Goal: Transaction & Acquisition: Purchase product/service

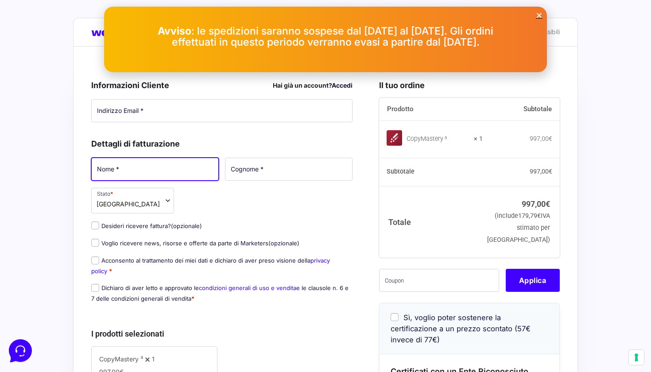
click at [186, 167] on input "Nome *" at bounding box center [154, 169] width 127 height 23
type input "dddd"
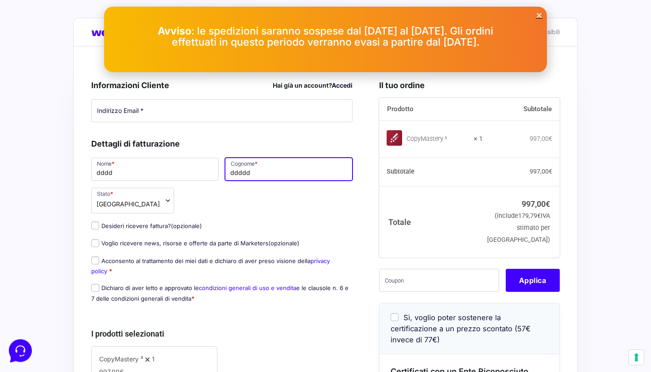
type input "ddddd"
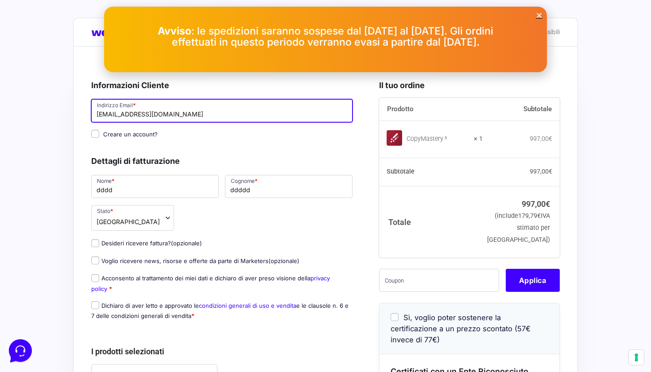
type input "[EMAIL_ADDRESS][DOMAIN_NAME]"
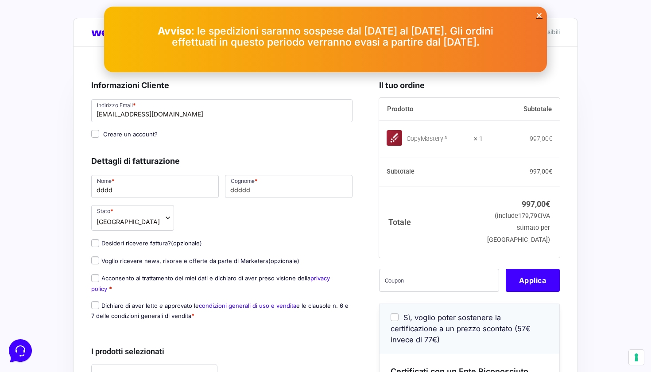
click at [97, 241] on input "Desideri ricevere fattura? (opzionale)" at bounding box center [95, 243] width 8 height 8
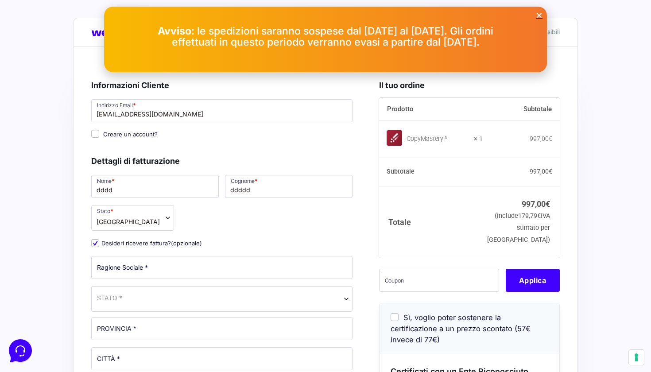
click at [97, 246] on input "Desideri ricevere fattura? (opzionale)" at bounding box center [95, 243] width 8 height 8
checkbox input "false"
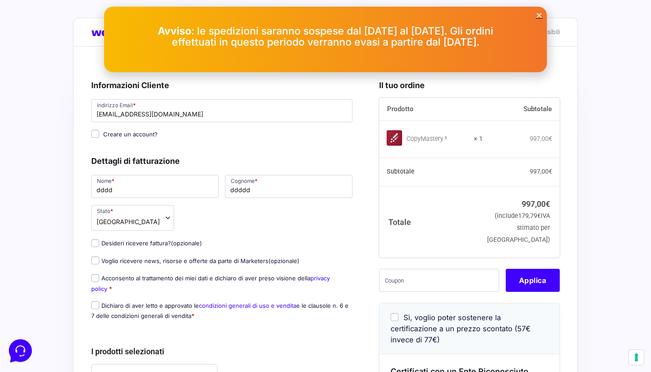
click at [97, 262] on input "Voglio ricevere news, risorse e offerte da parte di Marketers (opzionale)" at bounding box center [95, 260] width 8 height 8
checkbox input "true"
click at [96, 278] on input "Acconsento al trattamento dei miei dati e dichiaro di aver preso visione della …" at bounding box center [95, 278] width 8 height 8
checkbox input "true"
click at [95, 302] on input "Dichiaro di aver letto e approvato le condizioni generali di uso e vendita e le…" at bounding box center [95, 305] width 8 height 8
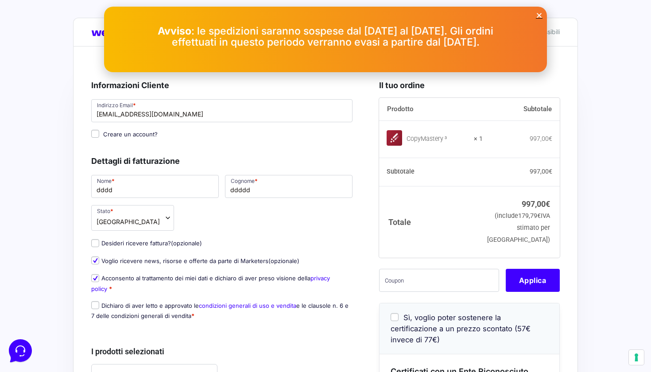
checkbox input "true"
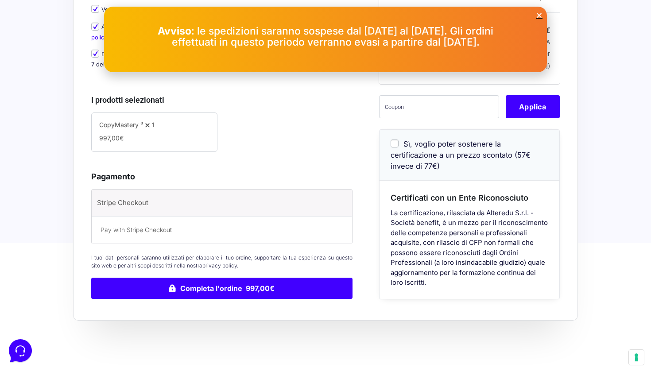
scroll to position [254, 0]
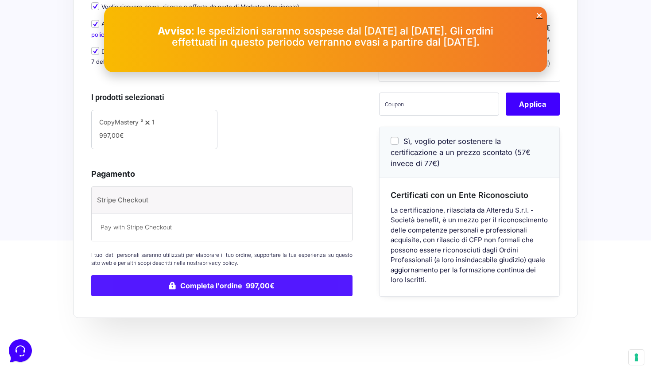
click at [228, 287] on button "Completa l'ordine 997,00€" at bounding box center [221, 285] width 261 height 21
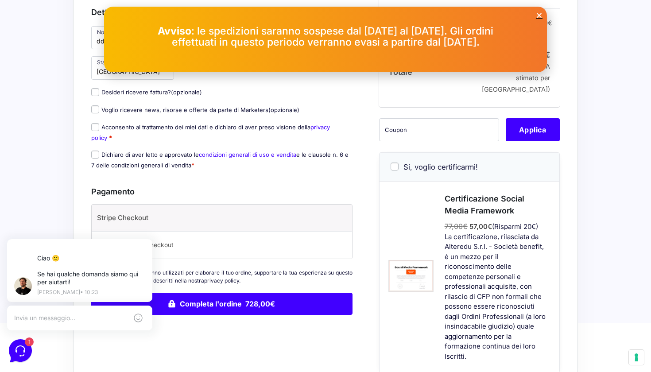
scroll to position [148, 0]
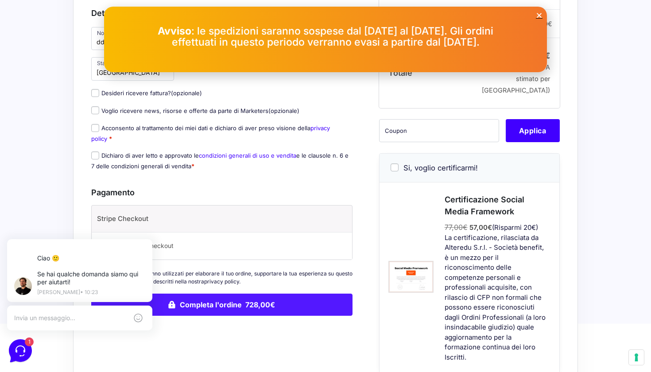
click at [237, 313] on button "Completa l'ordine 728,00€" at bounding box center [221, 304] width 261 height 22
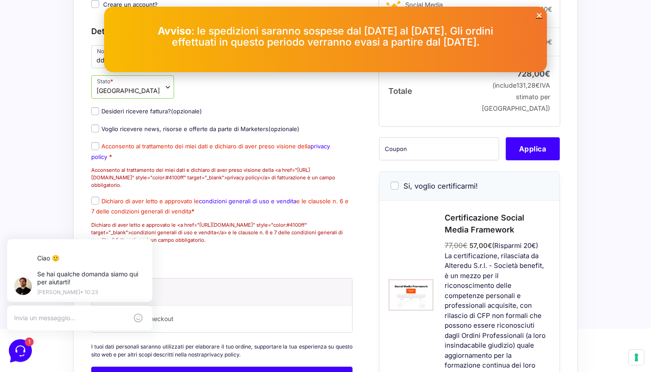
scroll to position [196, 0]
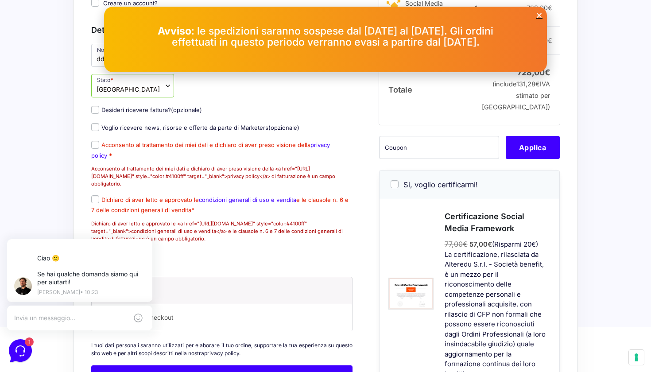
click at [97, 149] on input "Acconsento al trattamento dei miei dati e dichiaro di aver preso visione della …" at bounding box center [95, 145] width 8 height 8
checkbox input "true"
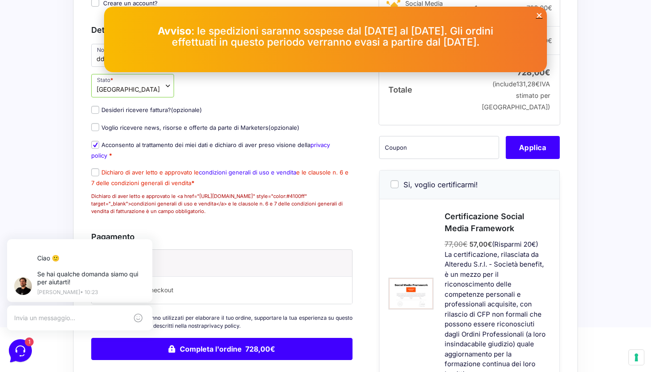
click at [95, 176] on input "Dichiaro di aver letto e approvato le condizioni generali di uso e vendita e le…" at bounding box center [95, 172] width 8 height 8
checkbox input "true"
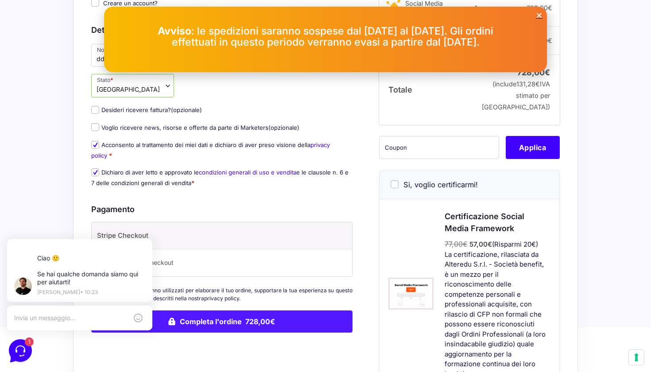
click at [230, 332] on button "Completa l'ordine 728,00€" at bounding box center [221, 321] width 261 height 22
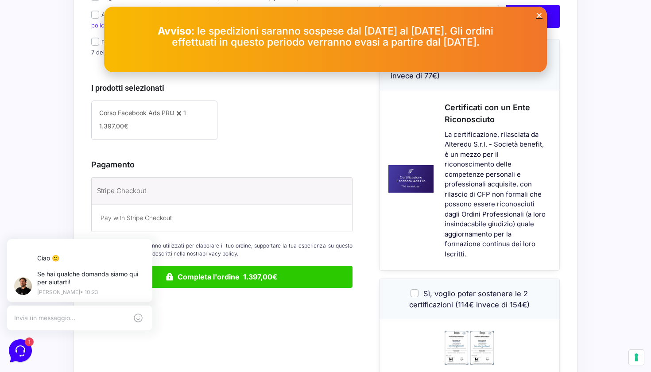
scroll to position [269, 0]
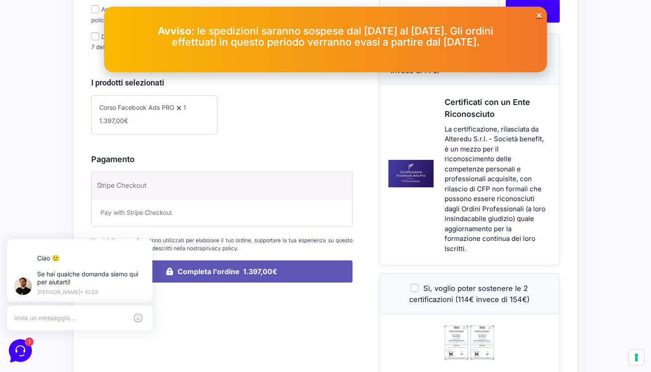
click at [247, 260] on button "Completa l'ordine 1.397,00€" at bounding box center [221, 271] width 261 height 22
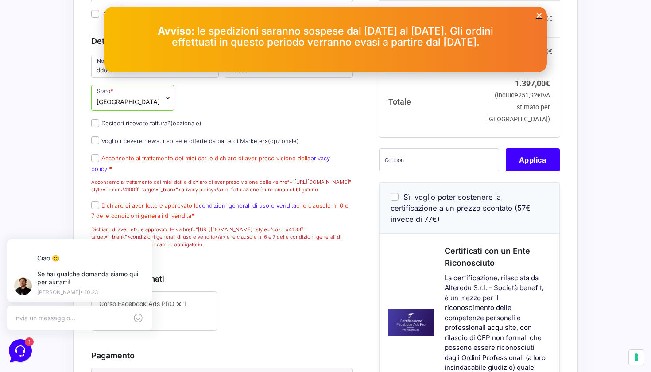
scroll to position [191, 0]
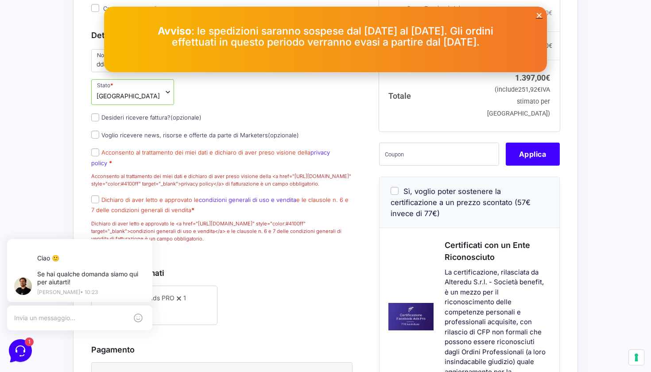
click at [94, 139] on input "Voglio ricevere news, risorse e offerte da parte di Marketers (opzionale)" at bounding box center [95, 135] width 8 height 8
checkbox input "true"
click at [93, 156] on input "Acconsento al trattamento dei miei dati e dichiaro di aver preso visione della …" at bounding box center [95, 152] width 8 height 8
checkbox input "true"
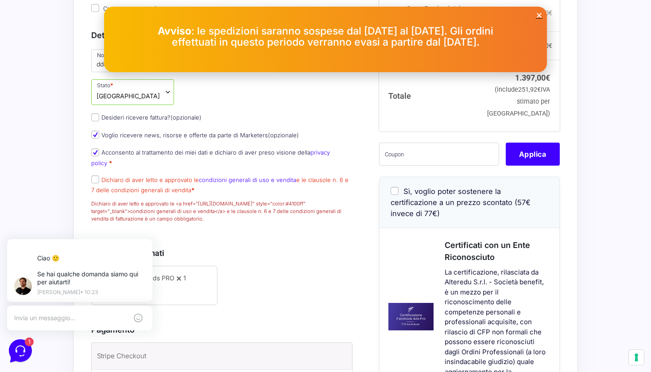
scroll to position [0, 0]
click at [96, 182] on input "Dichiaro di aver letto e approvato le condizioni generali di uso e vendita e le…" at bounding box center [95, 179] width 8 height 8
checkbox input "true"
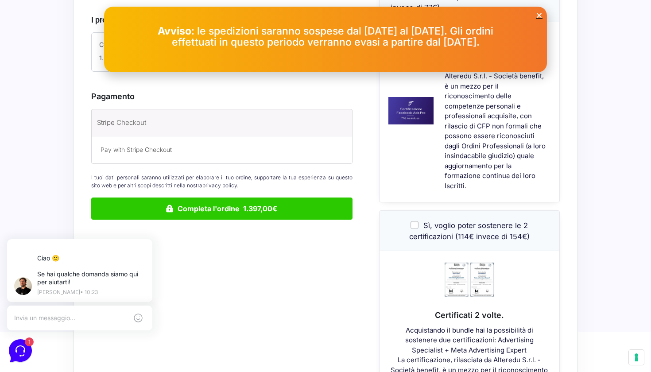
scroll to position [424, 0]
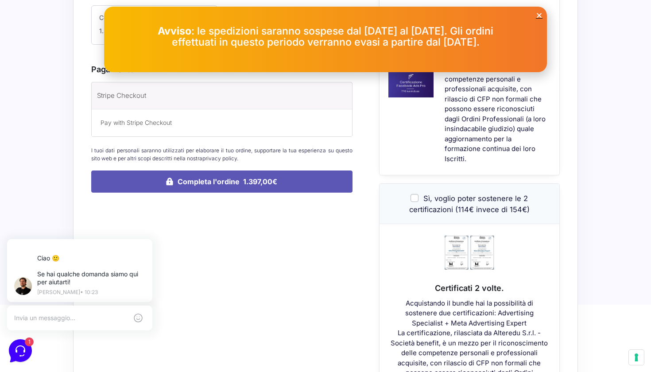
click at [231, 184] on button "Completa l'ordine 1.397,00€" at bounding box center [221, 181] width 261 height 22
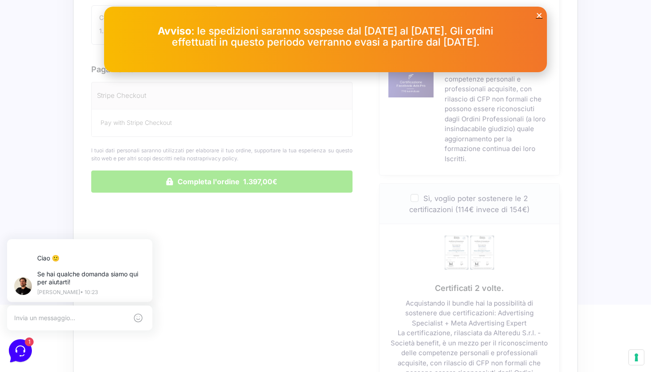
click at [539, 15] on icon "Close" at bounding box center [539, 15] width 7 height 7
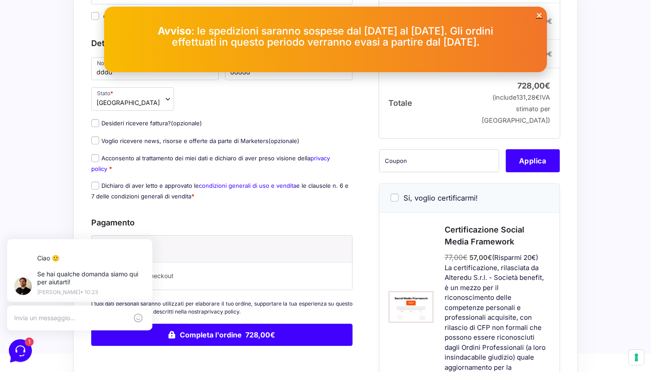
scroll to position [124, 0]
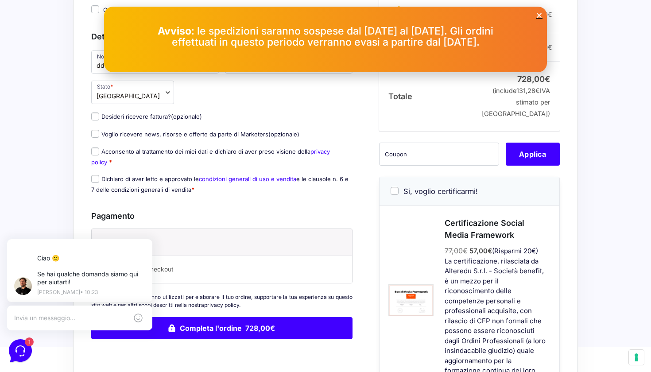
click at [96, 135] on input "Voglio ricevere news, risorse e offerte da parte di Marketers (opzionale)" at bounding box center [95, 134] width 8 height 8
checkbox input "true"
click at [96, 154] on input "Acconsento al trattamento dei miei dati e dichiaro di aver preso visione della …" at bounding box center [95, 151] width 8 height 8
checkbox input "true"
click at [95, 173] on p "Dichiaro di aver letto e approvato le condizioni generali di uso e vendita e le…" at bounding box center [221, 184] width 267 height 23
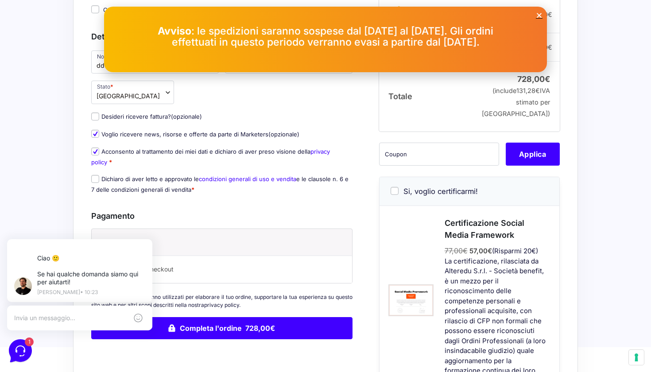
click at [95, 178] on input "Dichiaro di aver letto e approvato le condizioni generali di uso e vendita e le…" at bounding box center [95, 179] width 8 height 8
checkbox input "true"
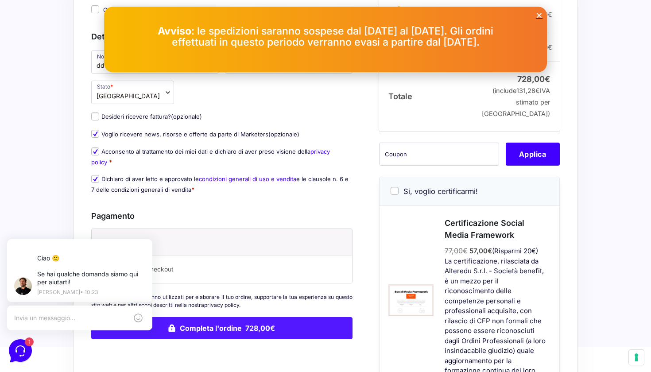
click at [264, 330] on button "Completa l'ordine 728,00€" at bounding box center [221, 328] width 261 height 22
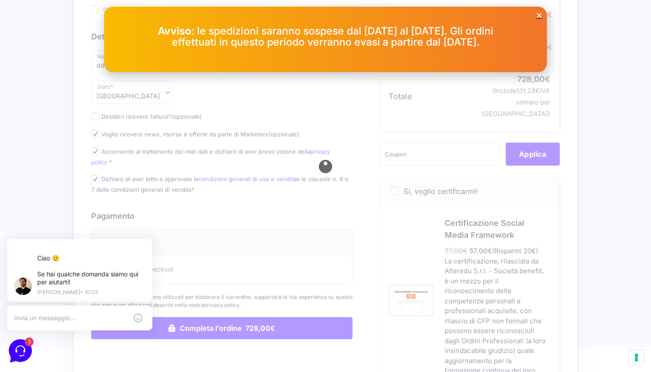
click at [538, 15] on icon "Close" at bounding box center [539, 15] width 7 height 7
